Goal: Communication & Community: Share content

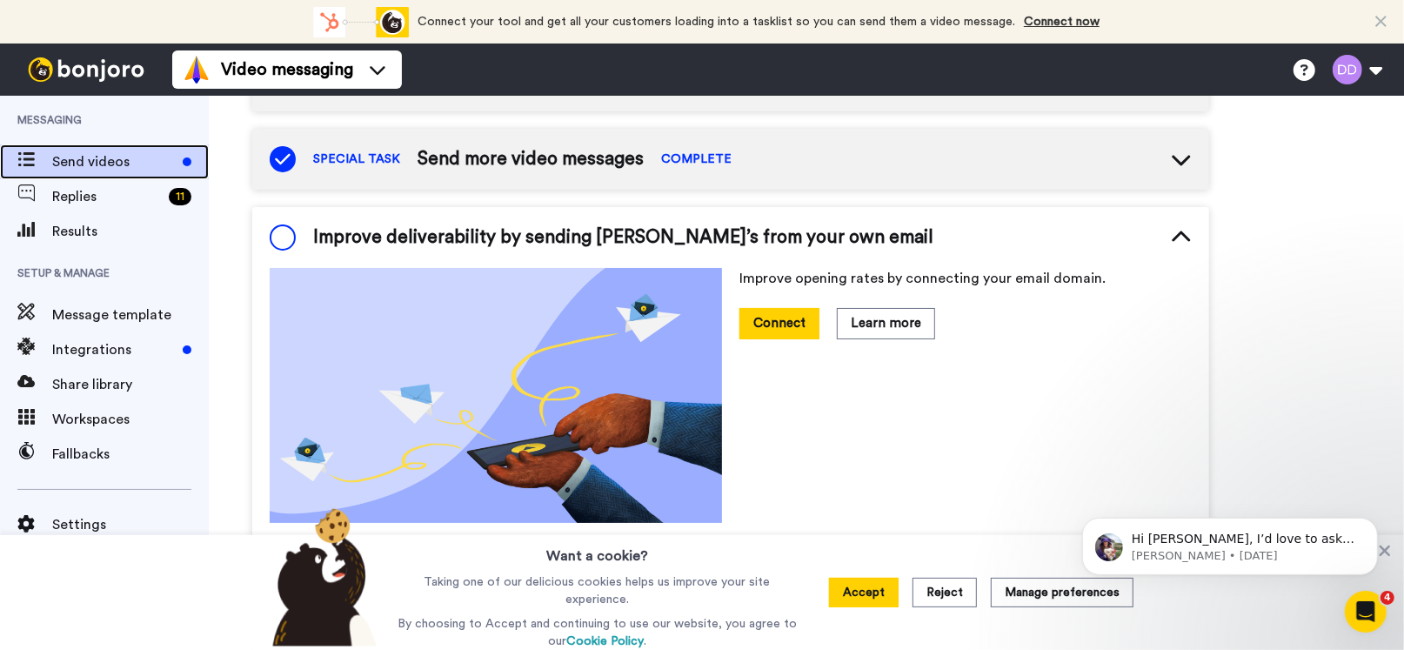
click at [112, 153] on span "Send videos" at bounding box center [114, 161] width 124 height 21
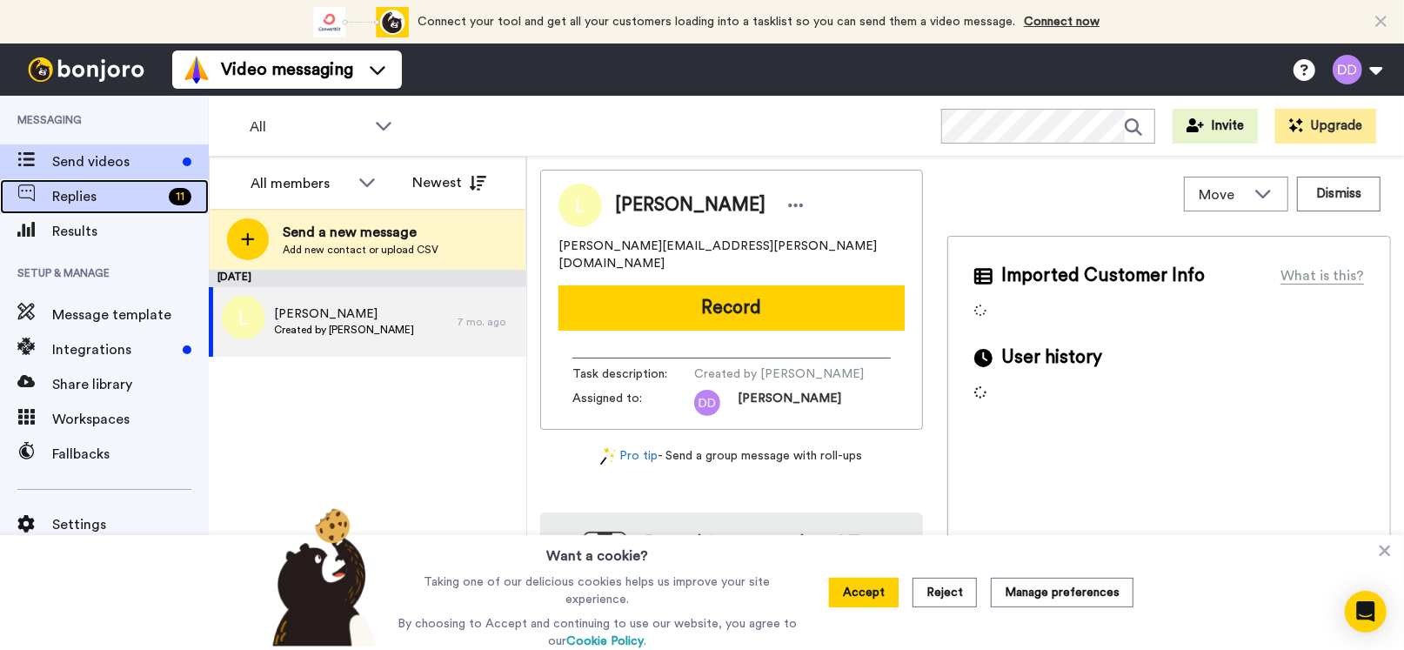
click at [98, 201] on span "Replies" at bounding box center [107, 196] width 110 height 21
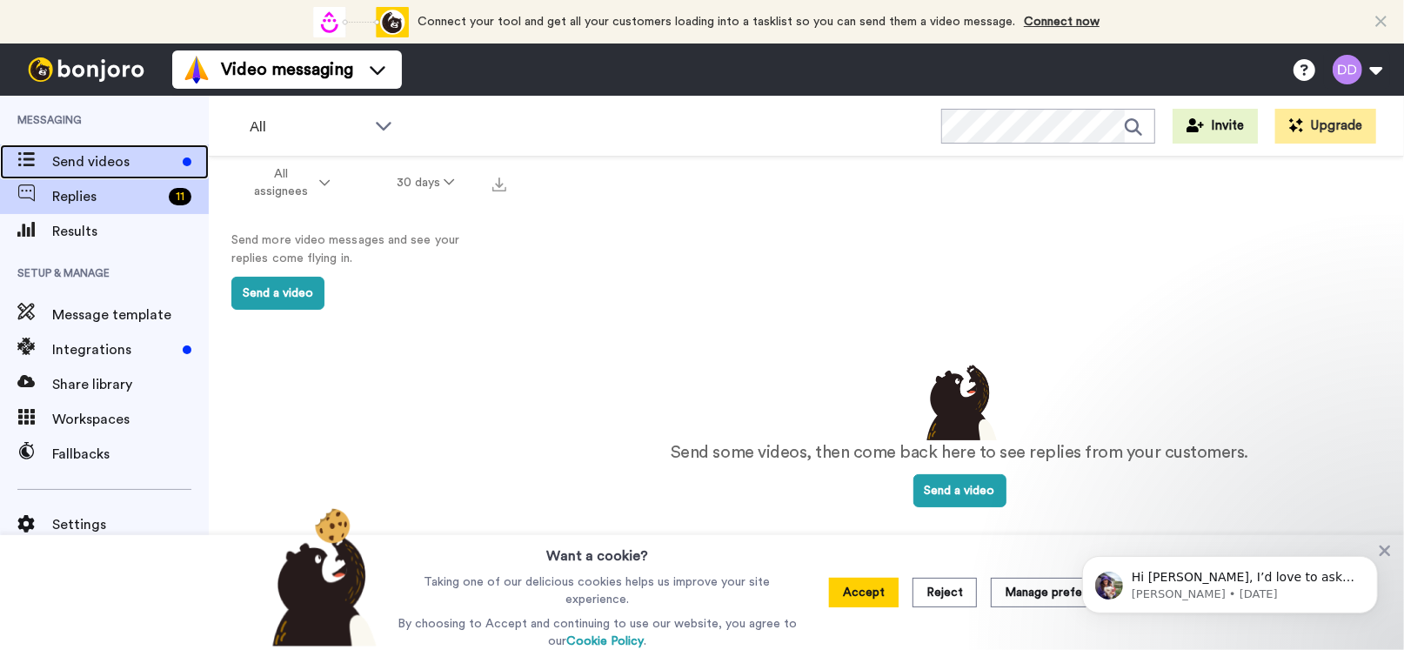
click at [111, 166] on span "Send videos" at bounding box center [114, 161] width 124 height 21
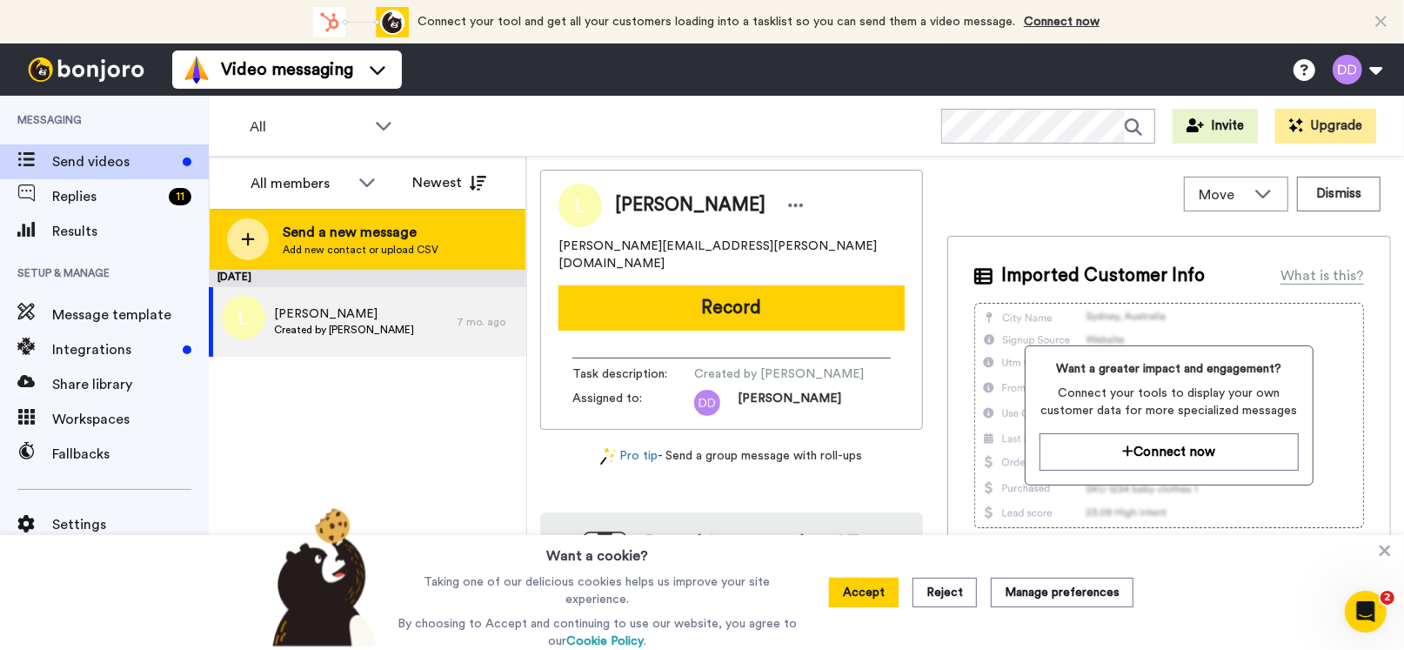
click at [333, 243] on span "Add new contact or upload CSV" at bounding box center [361, 250] width 156 height 14
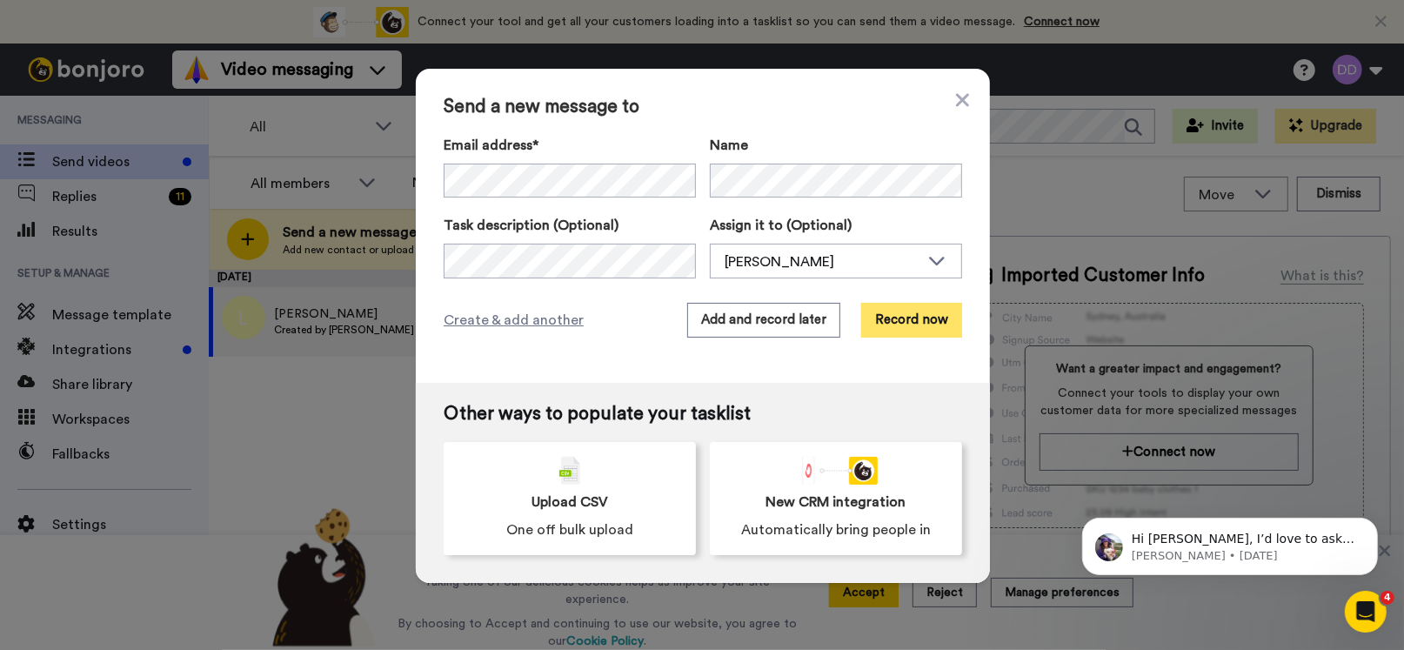
click at [909, 326] on button "Record now" at bounding box center [911, 320] width 101 height 35
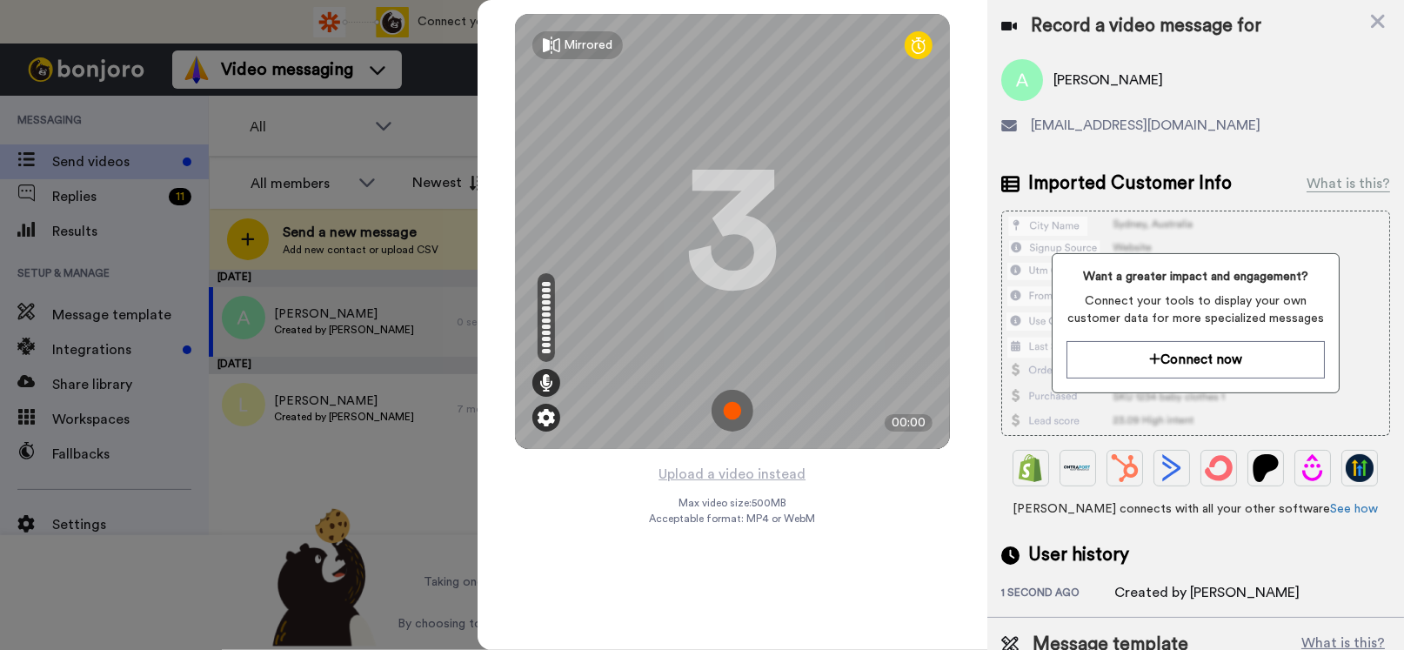
click at [544, 416] on img at bounding box center [546, 417] width 17 height 17
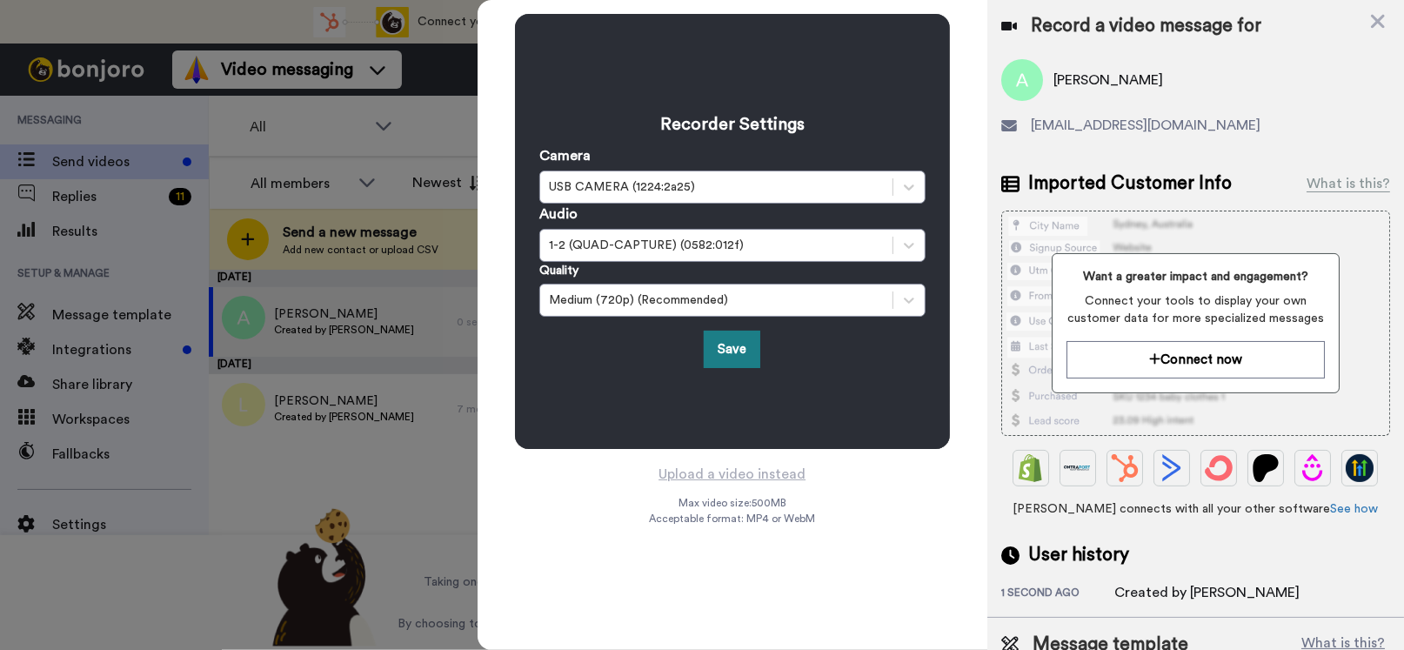
click at [705, 357] on button "Save" at bounding box center [732, 349] width 57 height 37
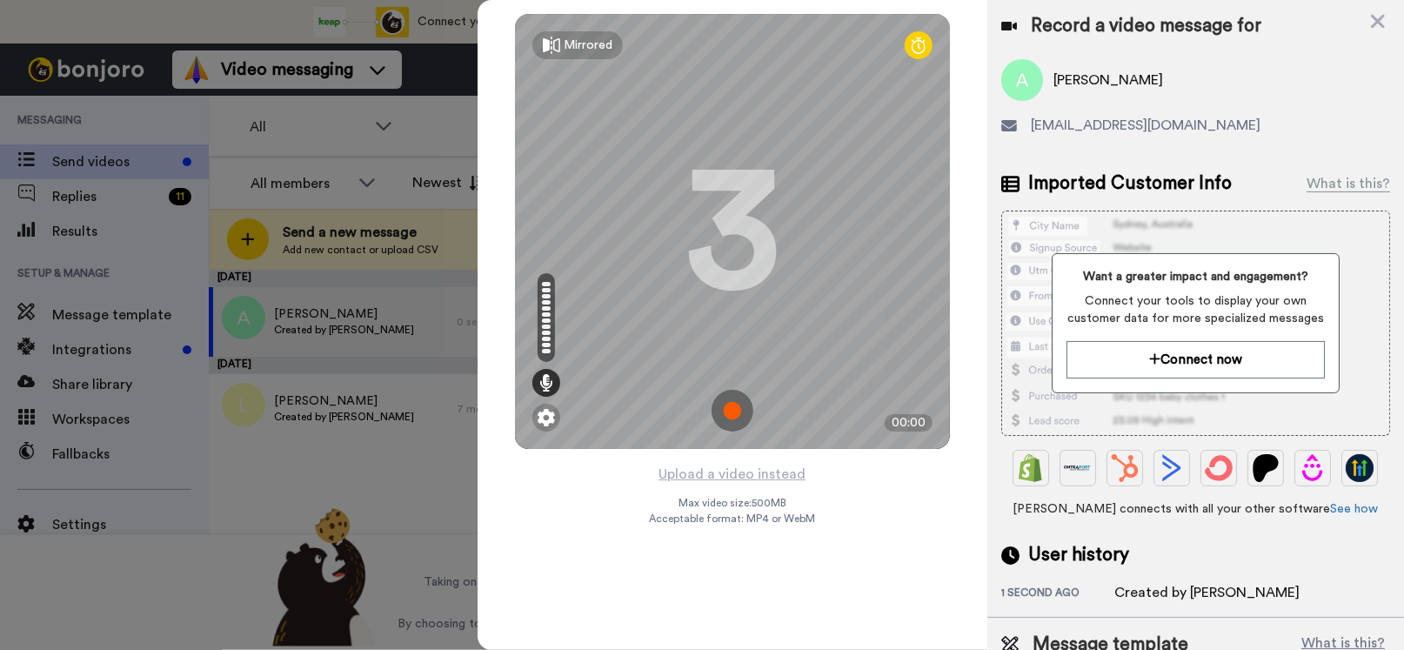
click at [727, 410] on img at bounding box center [732, 411] width 42 height 42
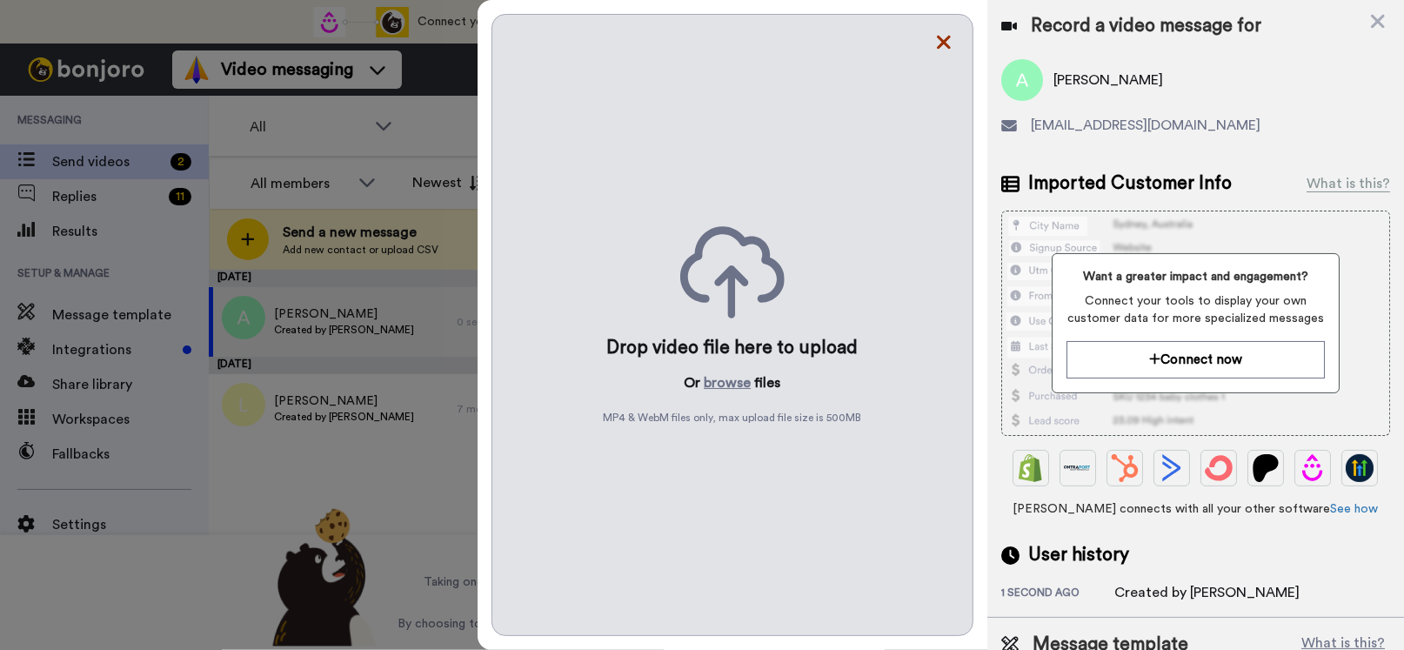
click at [945, 41] on icon at bounding box center [944, 43] width 14 height 14
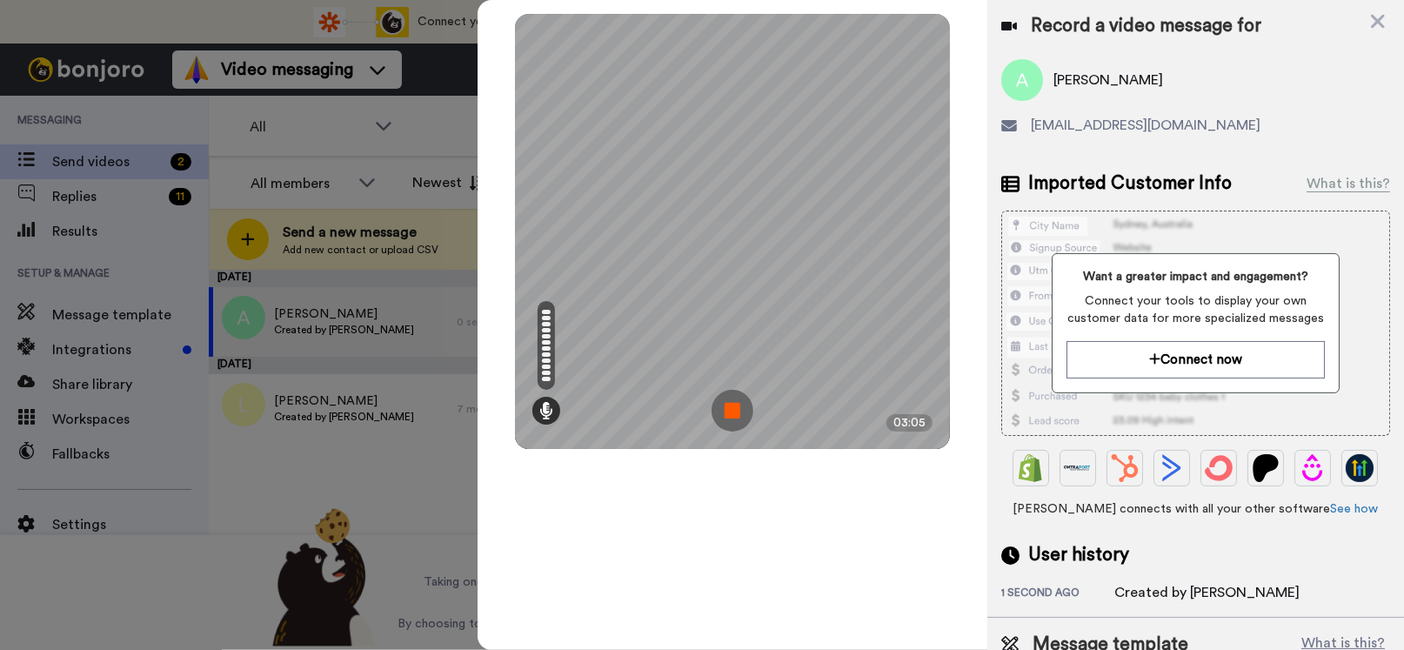
click at [727, 412] on img at bounding box center [732, 411] width 42 height 42
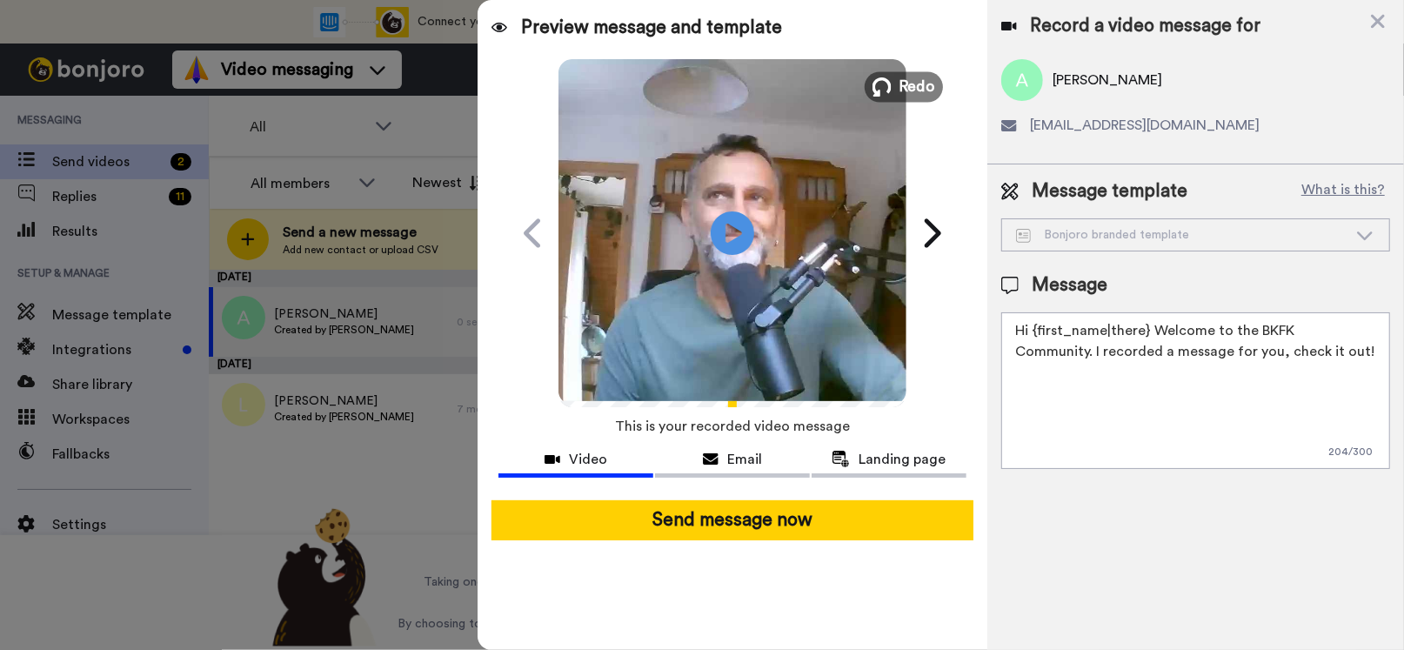
click at [915, 82] on span "Redo" at bounding box center [917, 86] width 37 height 23
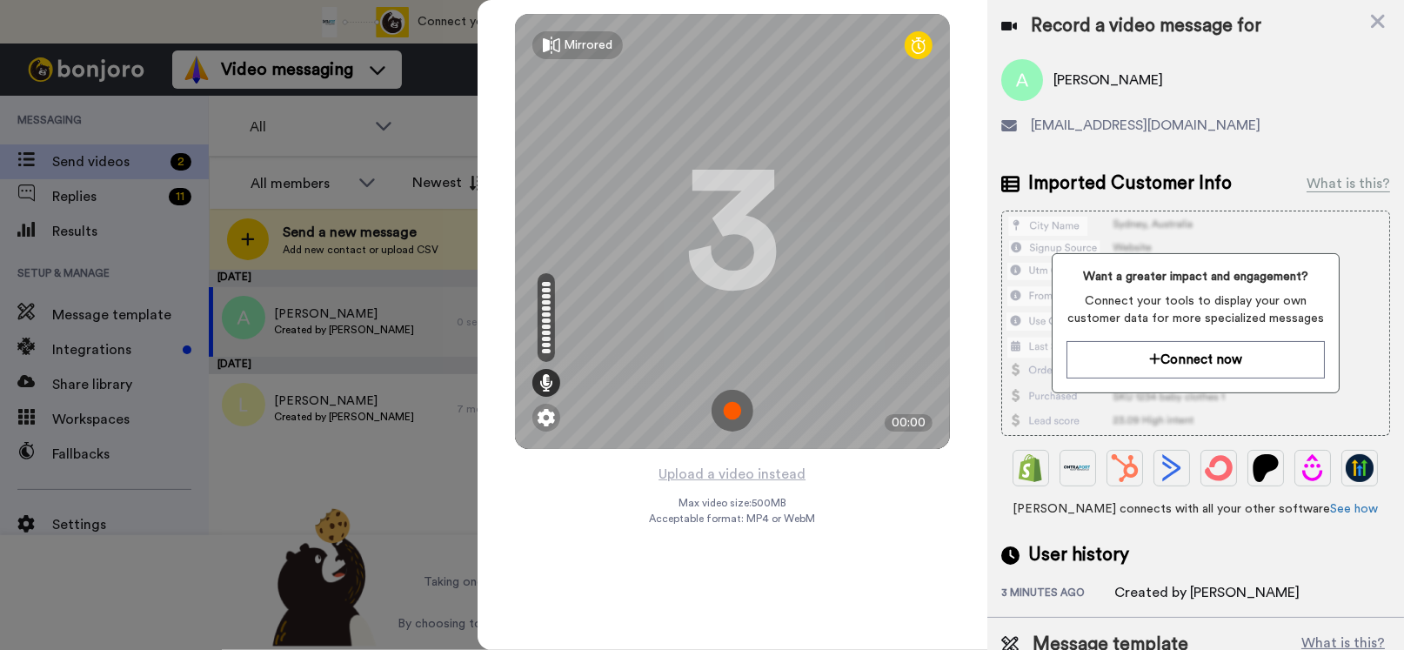
click at [726, 403] on img at bounding box center [732, 411] width 42 height 42
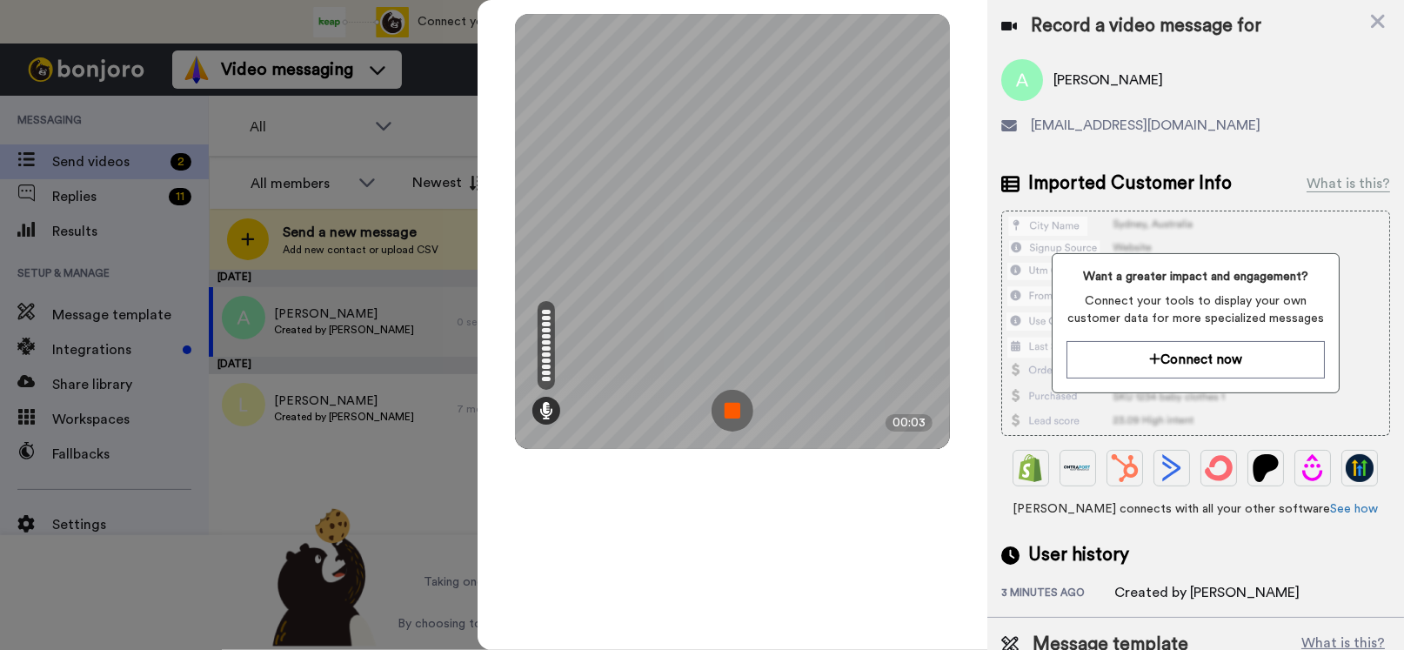
click at [729, 405] on img at bounding box center [732, 411] width 42 height 42
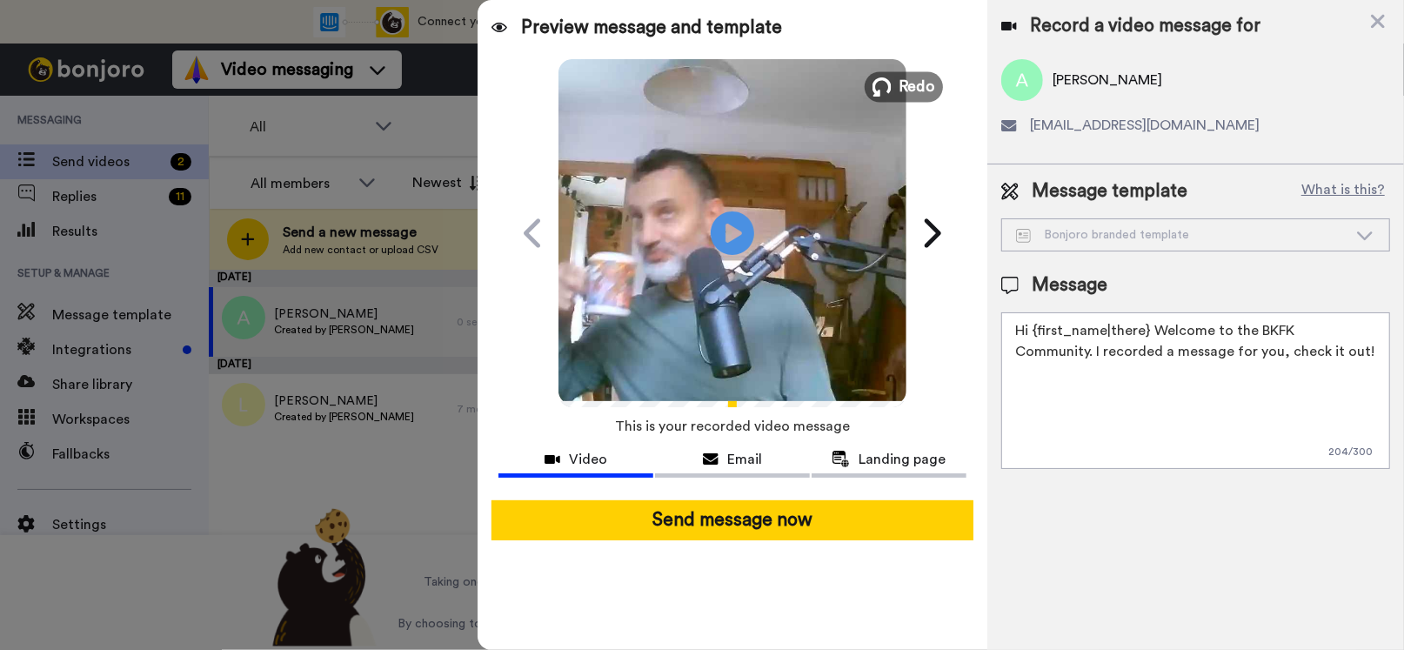
click at [914, 90] on span "Redo" at bounding box center [917, 86] width 37 height 23
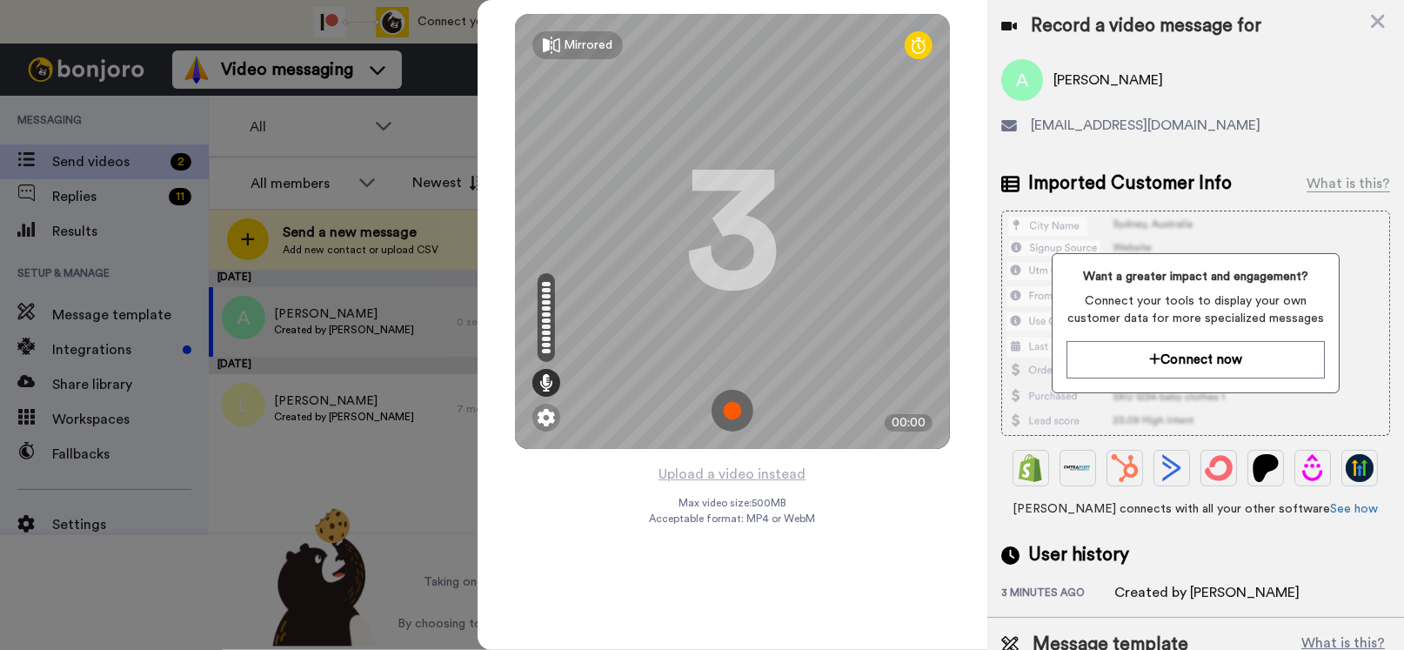
click at [724, 403] on img at bounding box center [732, 411] width 42 height 42
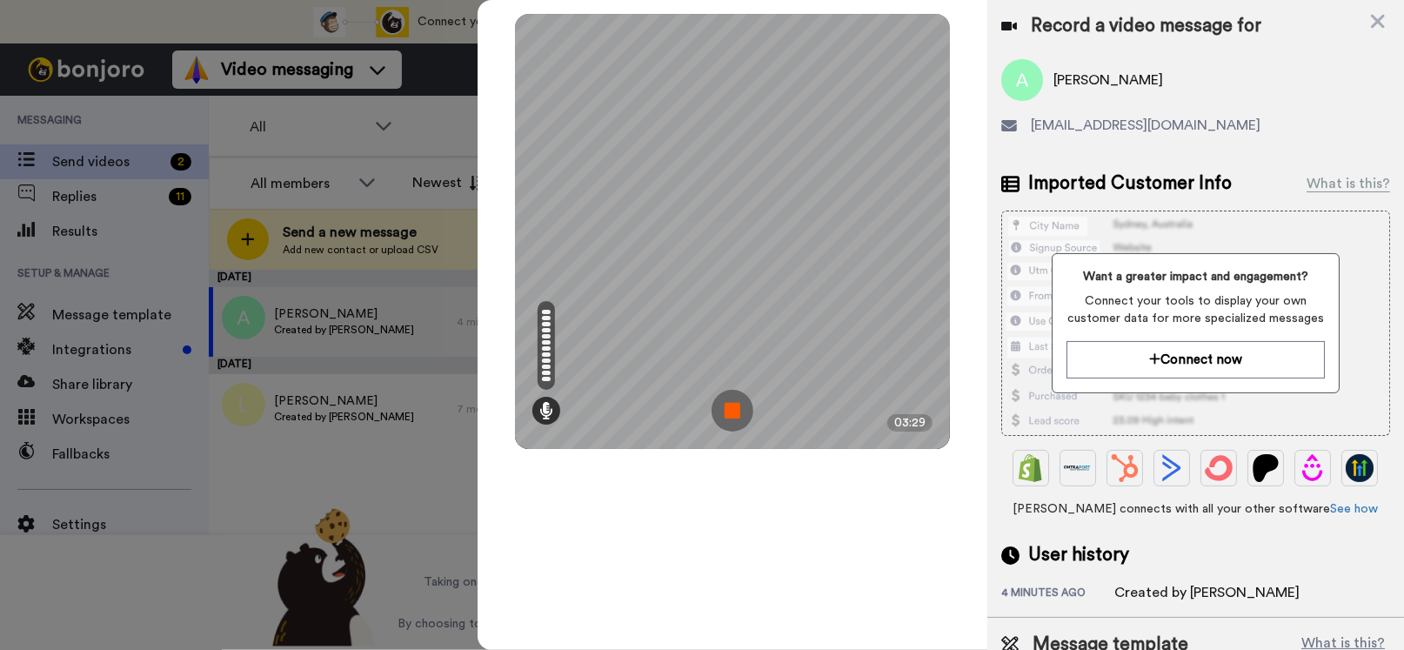
click at [729, 404] on img at bounding box center [732, 411] width 42 height 42
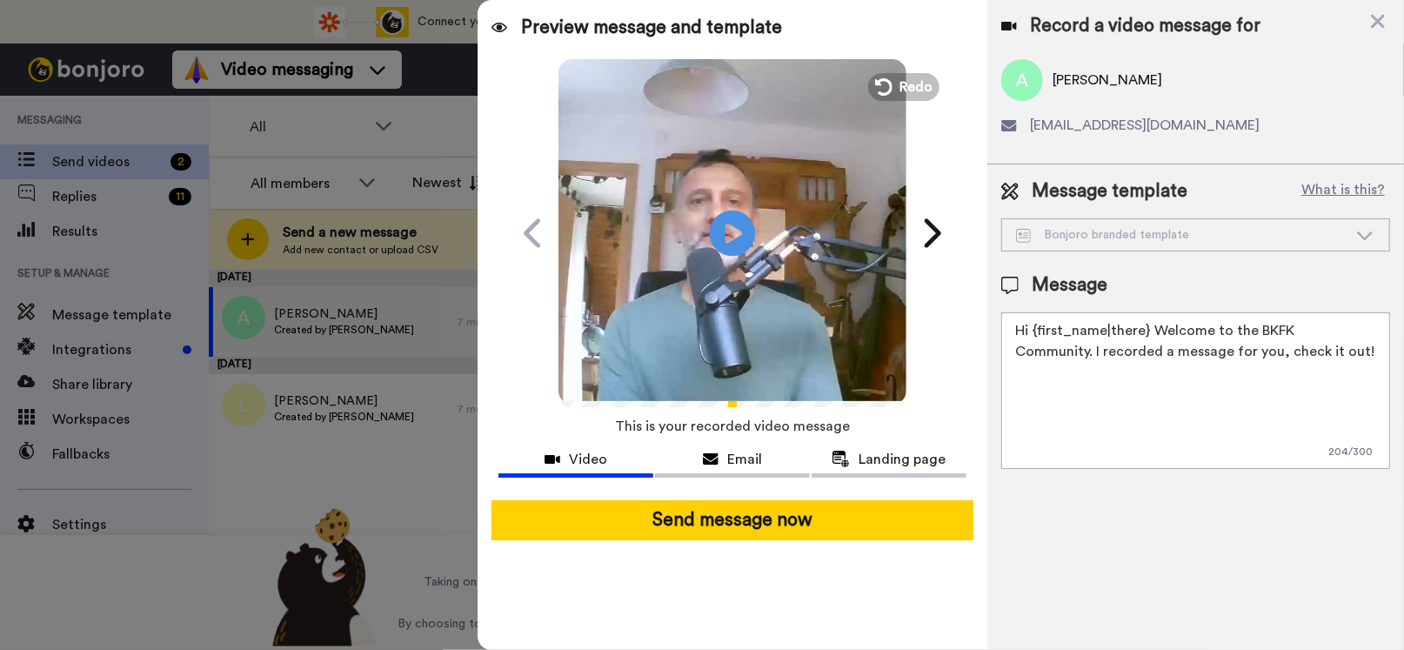
click at [737, 229] on icon "Play/Pause" at bounding box center [732, 232] width 46 height 83
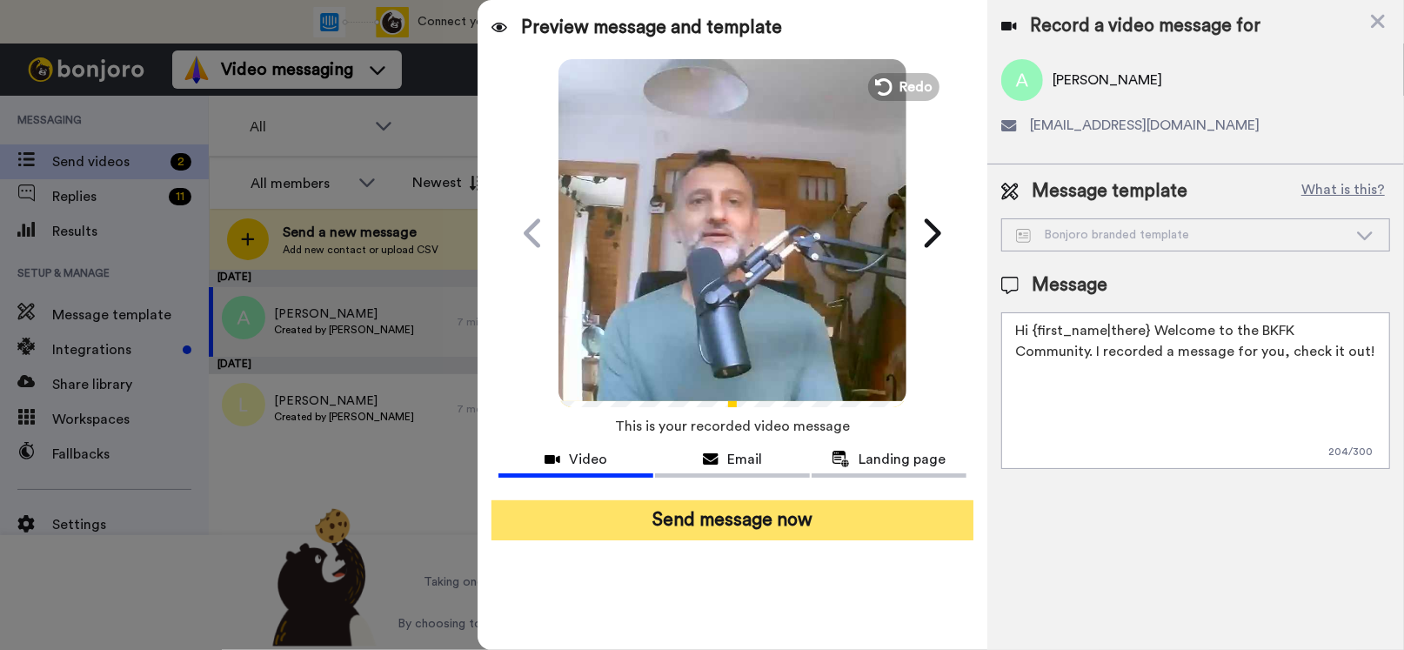
click at [738, 523] on button "Send message now" at bounding box center [732, 520] width 482 height 40
